Goal: Navigation & Orientation: Find specific page/section

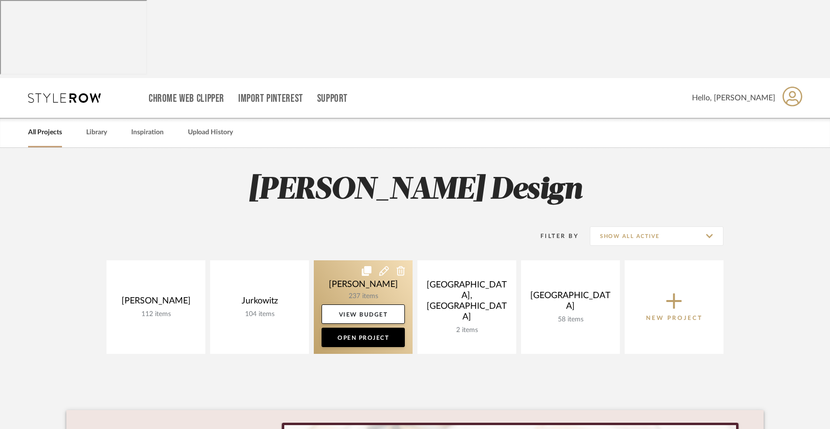
click at [359, 260] on link at bounding box center [363, 306] width 99 height 93
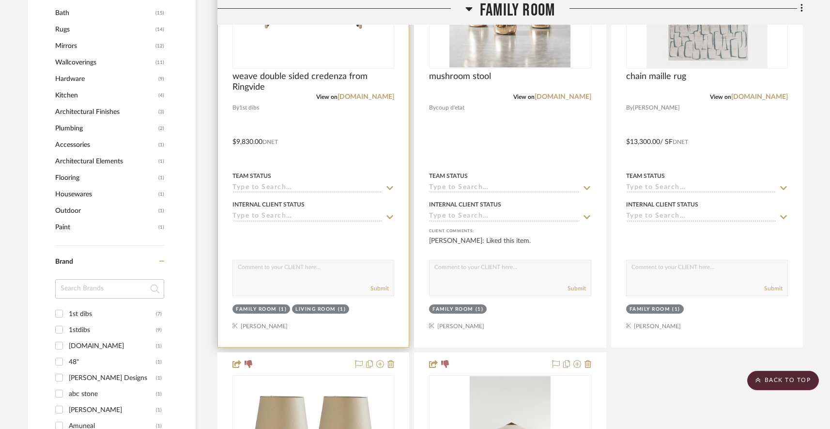
scroll to position [644, 0]
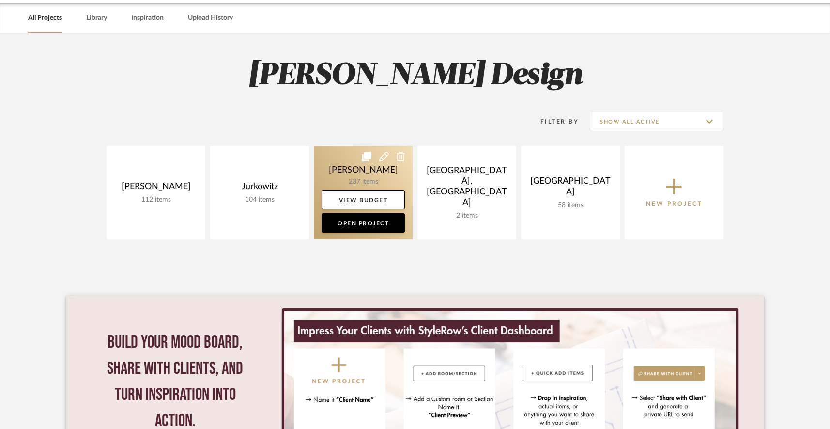
scroll to position [86, 0]
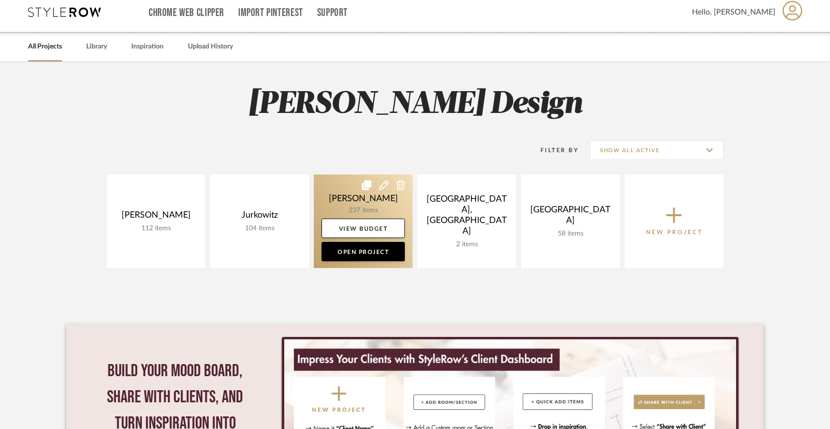
click at [332, 174] on link at bounding box center [363, 220] width 99 height 93
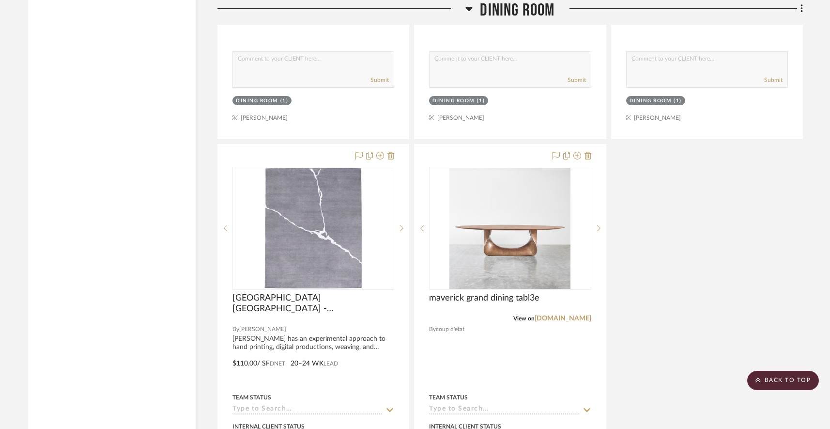
scroll to position [2514, 0]
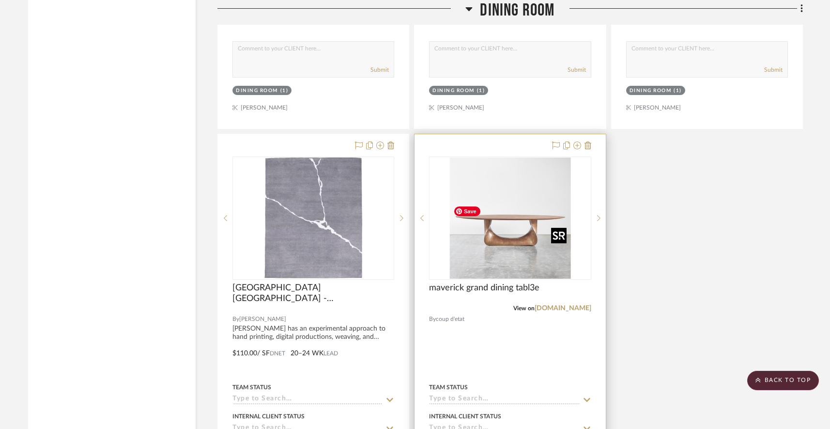
click at [0, 0] on img at bounding box center [0, 0] width 0 height 0
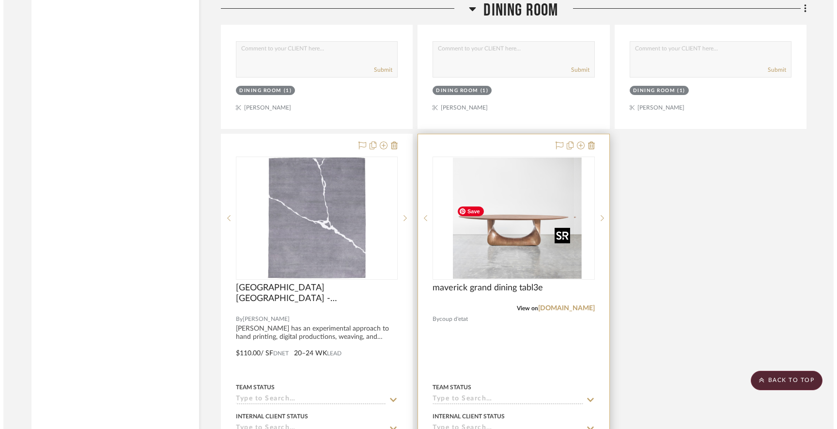
scroll to position [0, 0]
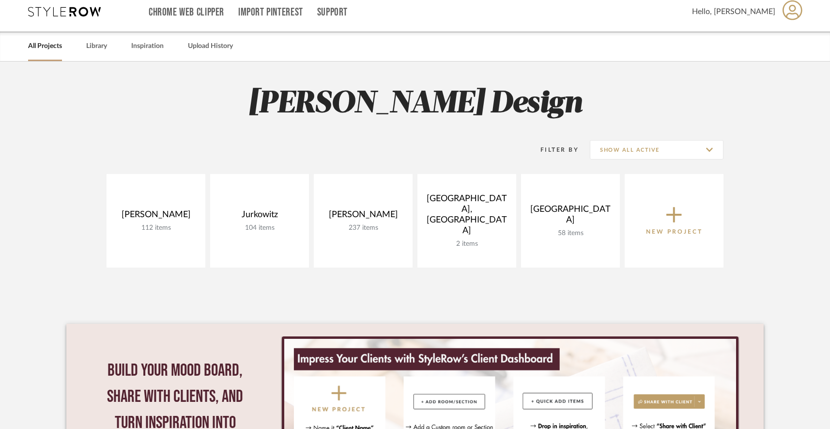
scroll to position [86, 0]
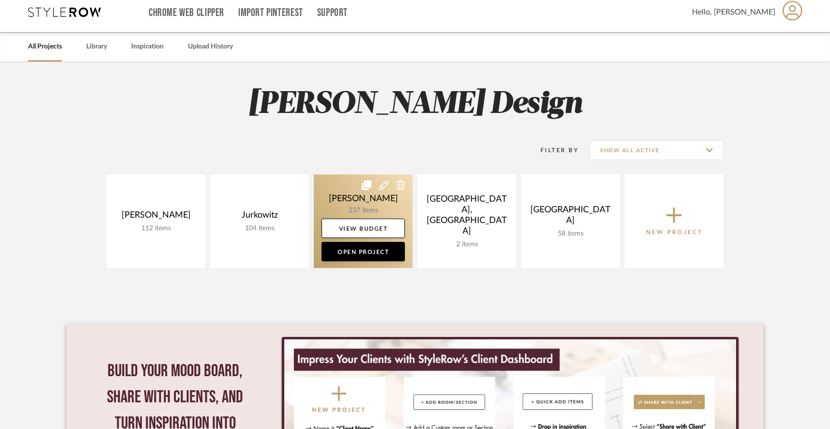
click at [362, 174] on link at bounding box center [363, 220] width 99 height 93
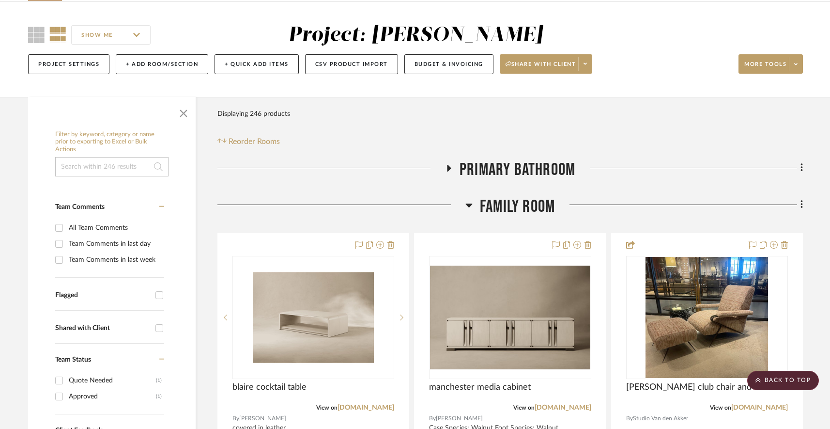
scroll to position [66, 0]
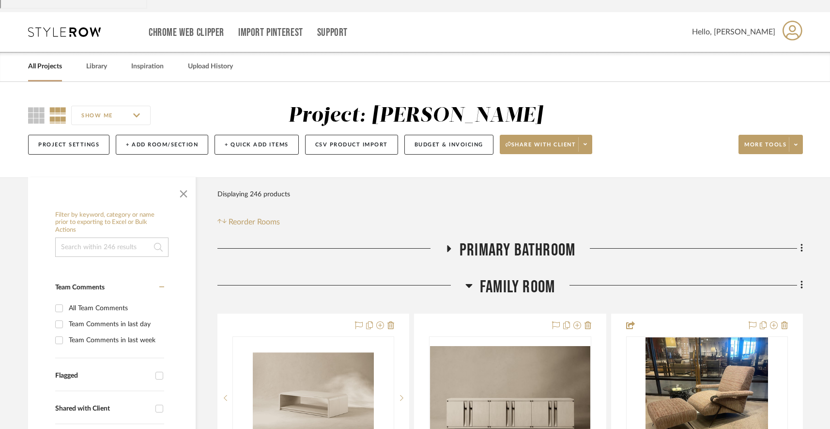
click at [470, 280] on icon at bounding box center [469, 286] width 7 height 12
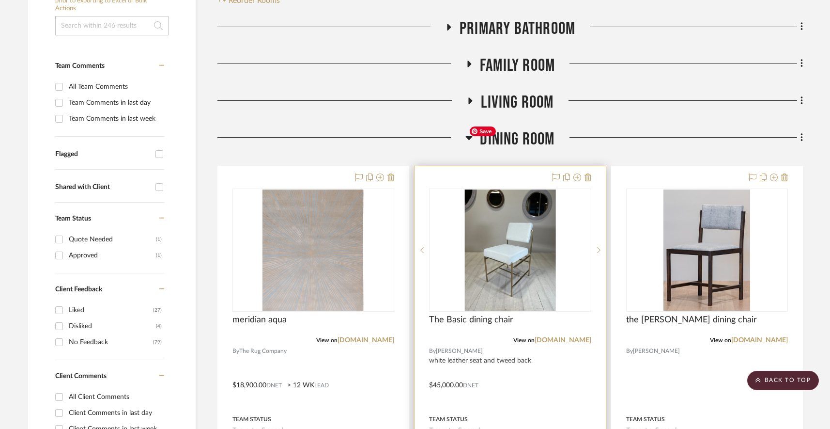
scroll to position [286, 0]
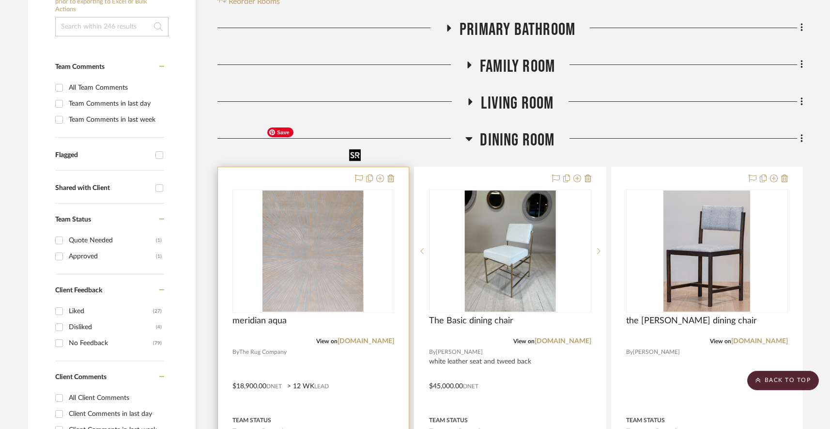
click at [0, 0] on img at bounding box center [0, 0] width 0 height 0
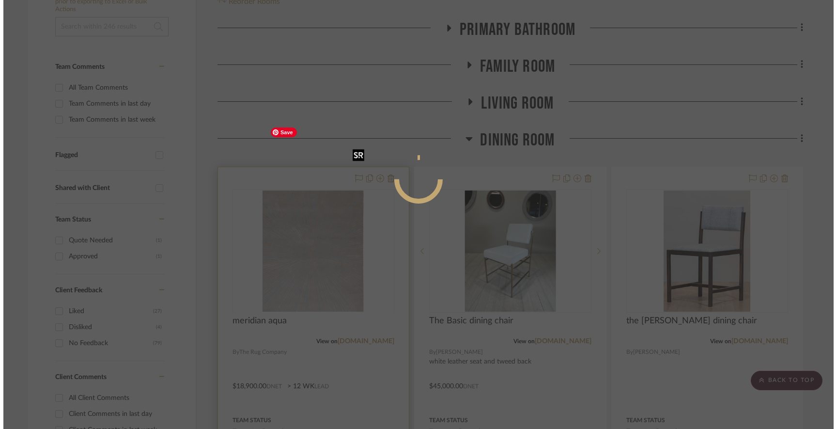
scroll to position [0, 0]
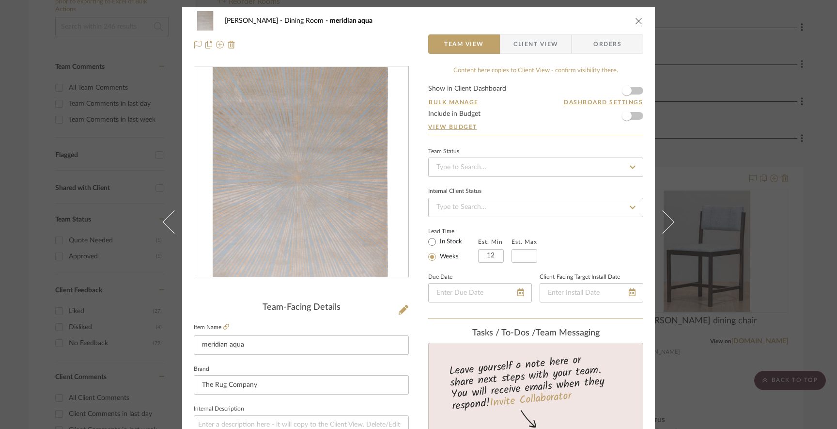
click at [128, 280] on div "[PERSON_NAME] Dining Room meridian aqua Team View Client View Orders Team-Facin…" at bounding box center [418, 214] width 837 height 429
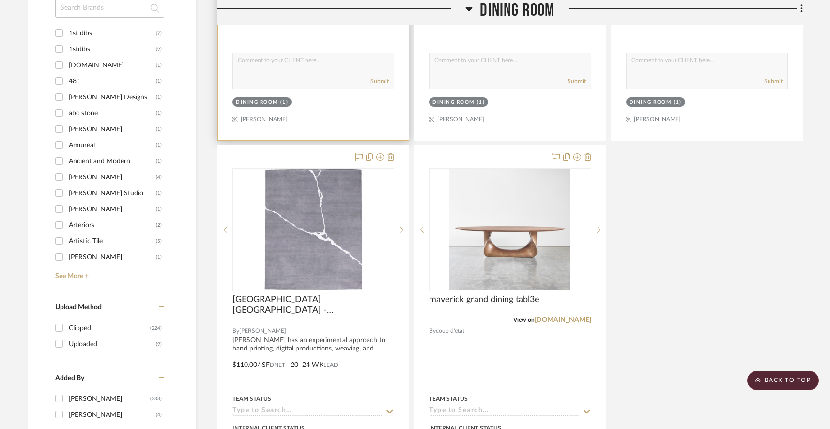
scroll to position [1168, 0]
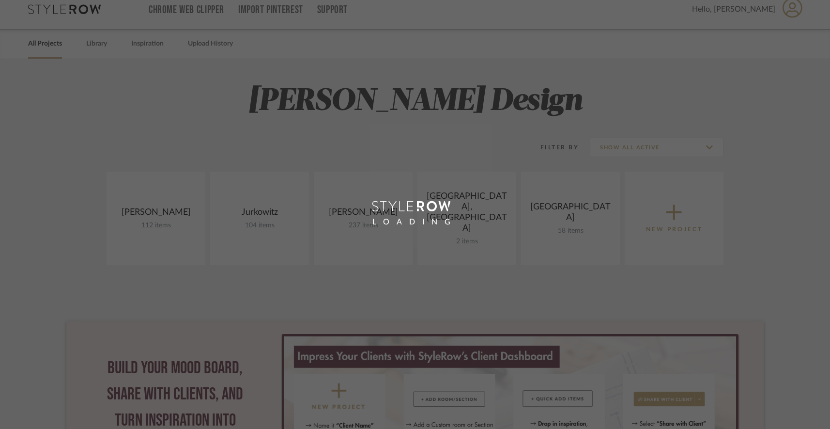
scroll to position [86, 0]
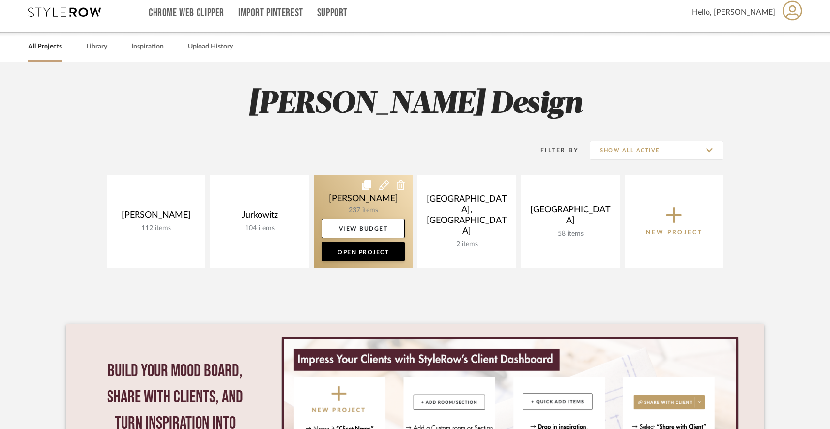
click at [335, 174] on link at bounding box center [363, 220] width 99 height 93
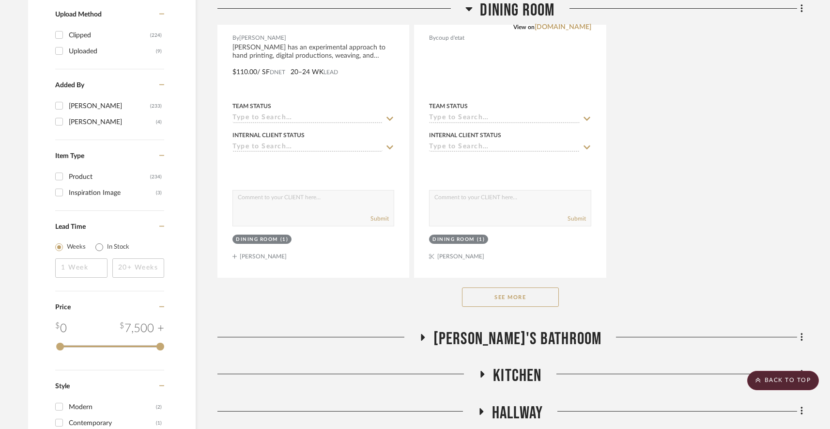
scroll to position [1454, 0]
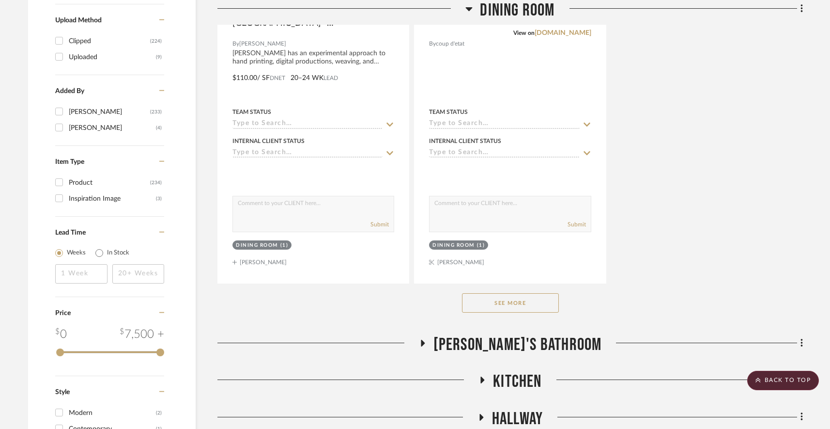
click at [498, 304] on button "See More" at bounding box center [510, 302] width 97 height 19
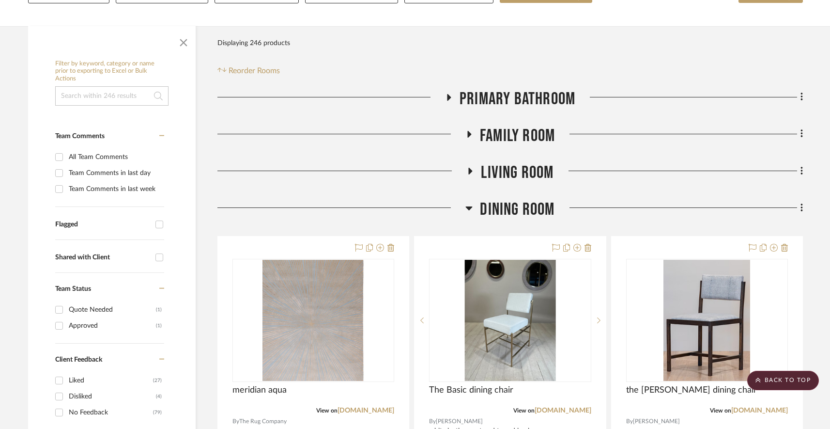
scroll to position [203, 0]
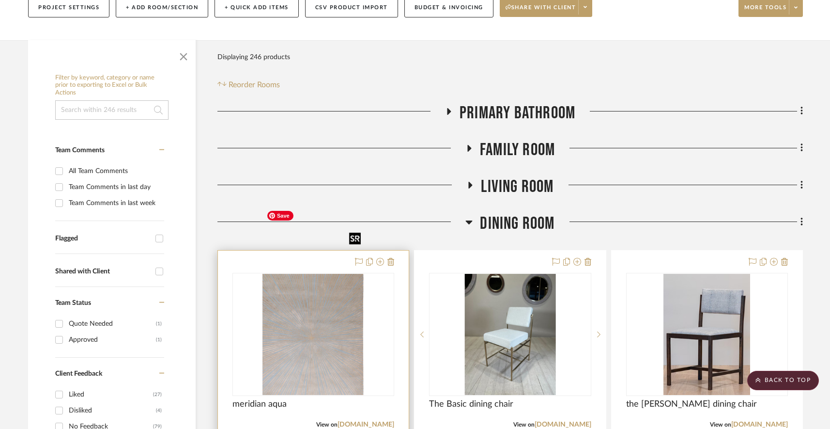
click at [312, 284] on img "0" at bounding box center [314, 334] width 102 height 121
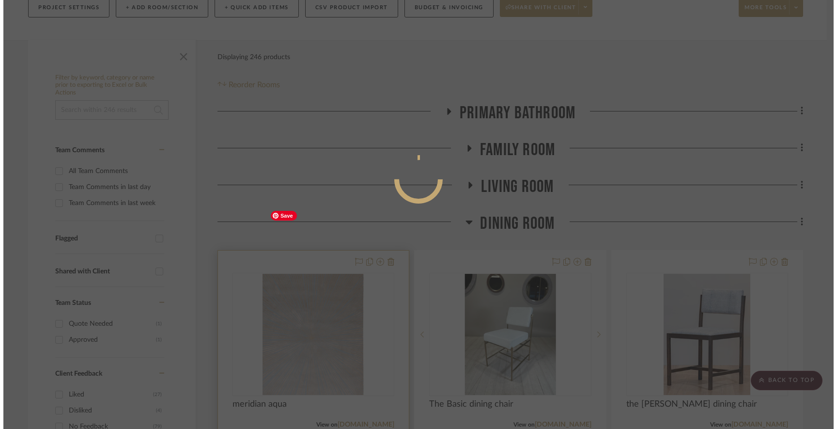
scroll to position [0, 0]
